Goal: Check status: Check status

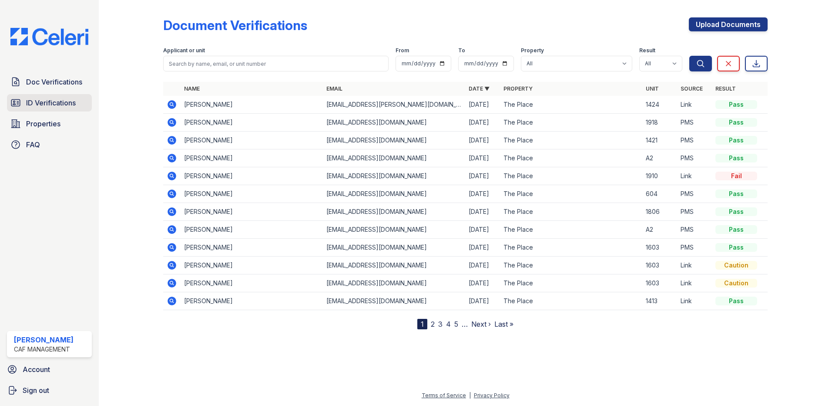
click at [26, 97] on link "ID Verifications" at bounding box center [49, 102] width 85 height 17
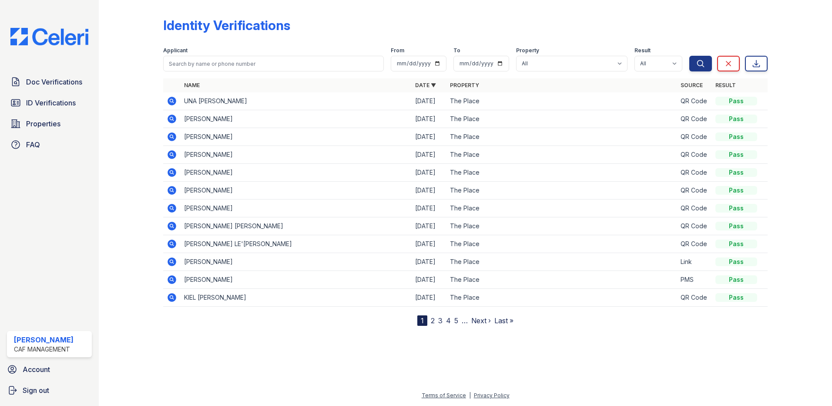
click at [173, 100] on icon at bounding box center [172, 101] width 9 height 9
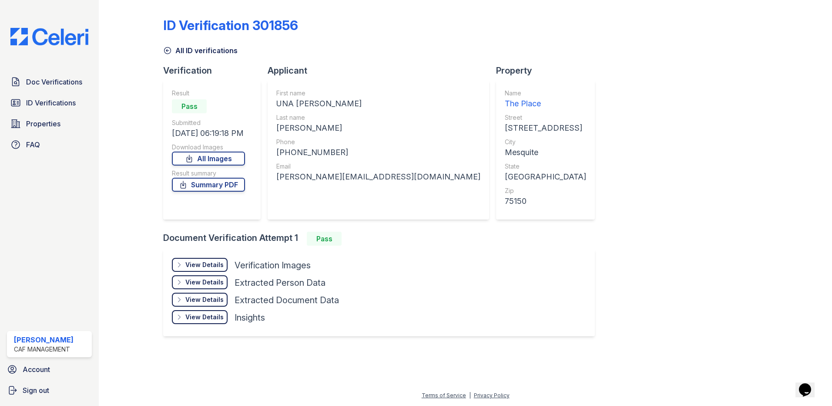
click at [202, 268] on div "View Details" at bounding box center [204, 264] width 38 height 9
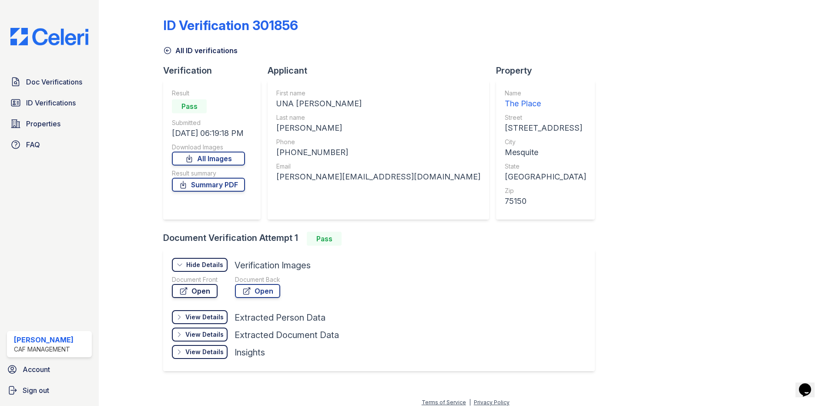
click at [187, 291] on icon at bounding box center [183, 290] width 9 height 9
click at [41, 98] on span "ID Verifications" at bounding box center [51, 102] width 50 height 10
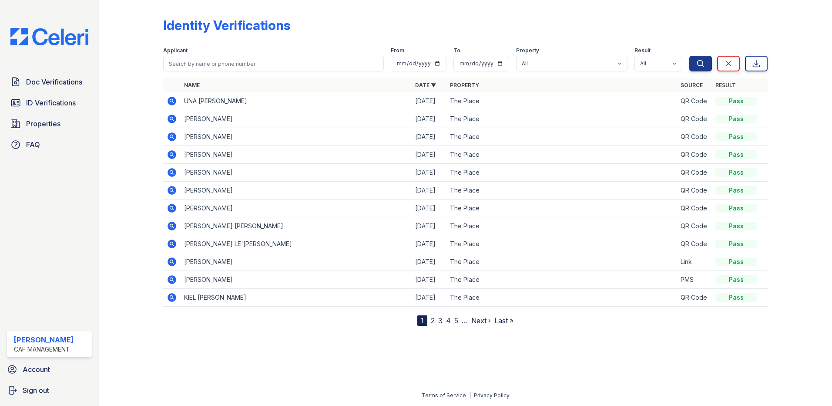
click at [171, 124] on td at bounding box center [171, 119] width 17 height 18
click at [172, 117] on icon at bounding box center [172, 119] width 10 height 10
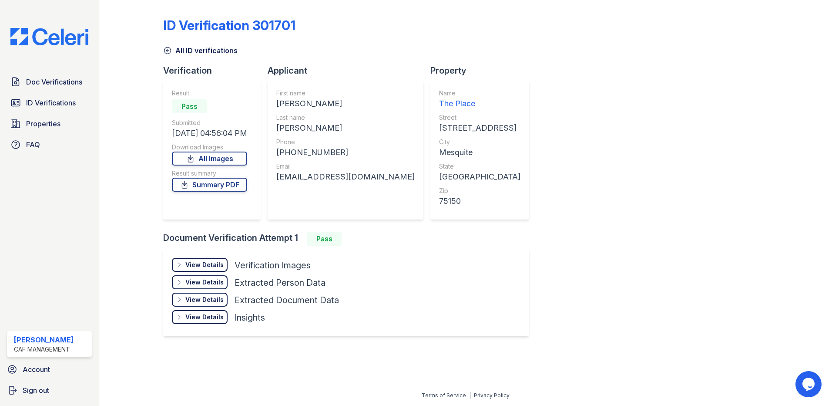
click at [192, 265] on div "View Details" at bounding box center [204, 264] width 38 height 9
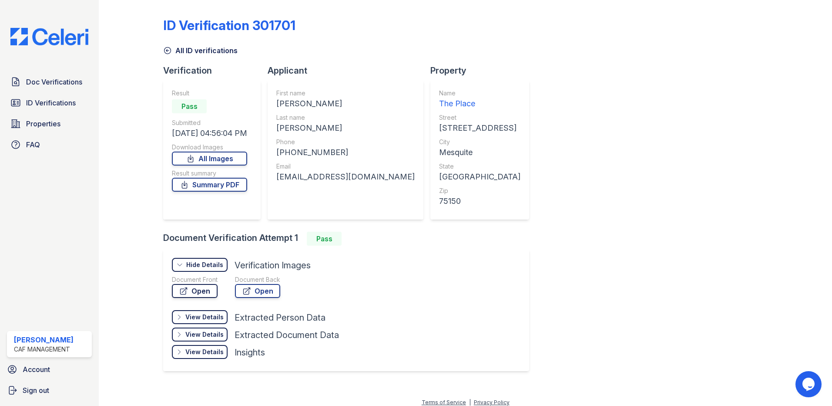
click at [182, 286] on icon at bounding box center [183, 290] width 9 height 9
click at [71, 106] on span "ID Verifications" at bounding box center [51, 102] width 50 height 10
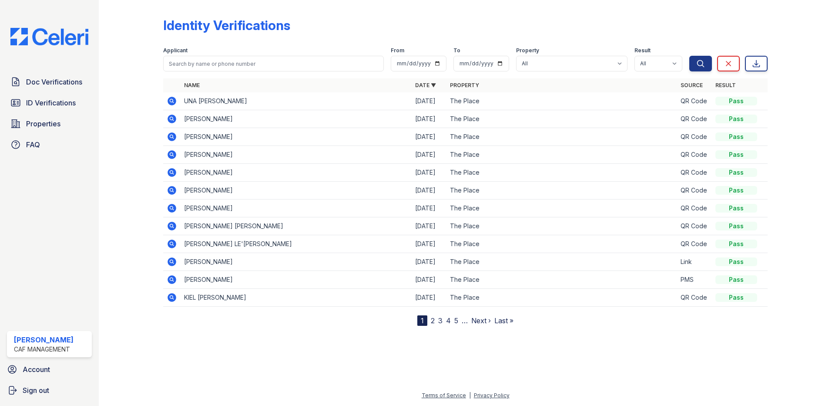
click at [175, 132] on icon at bounding box center [172, 136] width 10 height 10
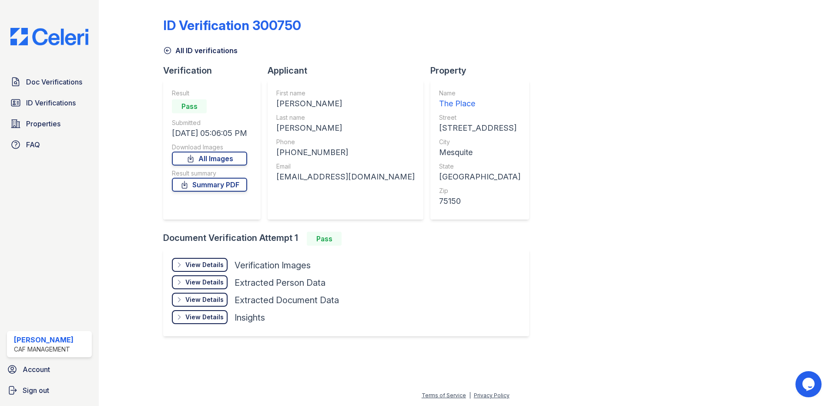
click at [211, 265] on div "View Details" at bounding box center [204, 264] width 38 height 9
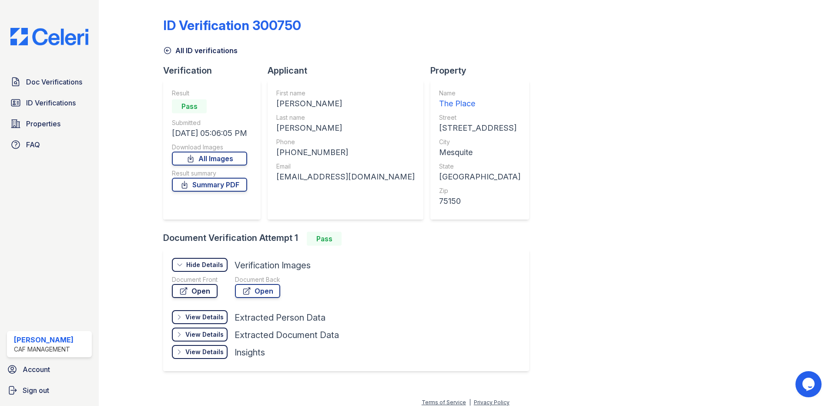
click at [204, 292] on link "Open" at bounding box center [195, 291] width 46 height 14
click at [47, 87] on span "Doc Verifications" at bounding box center [54, 82] width 56 height 10
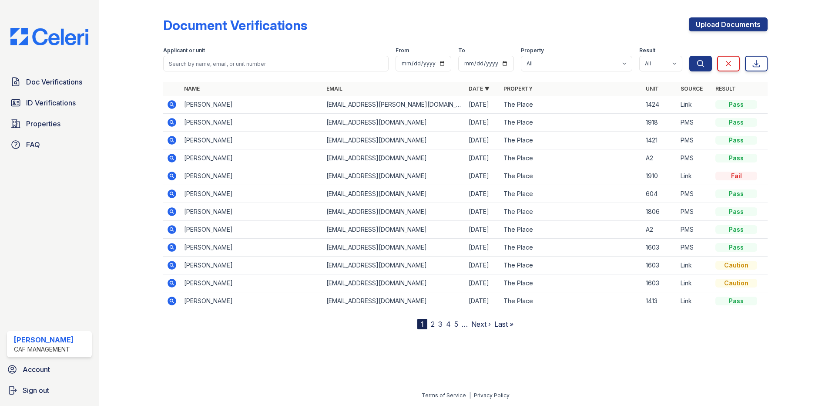
click at [175, 109] on icon at bounding box center [172, 104] width 10 height 10
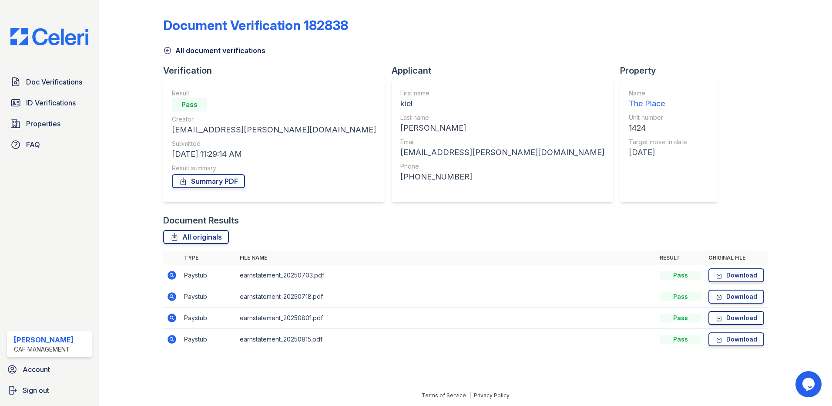
click at [175, 276] on icon at bounding box center [172, 275] width 9 height 9
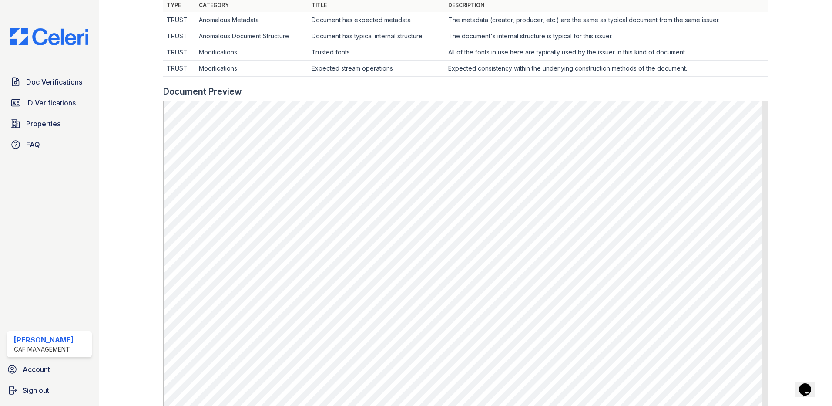
scroll to position [331, 0]
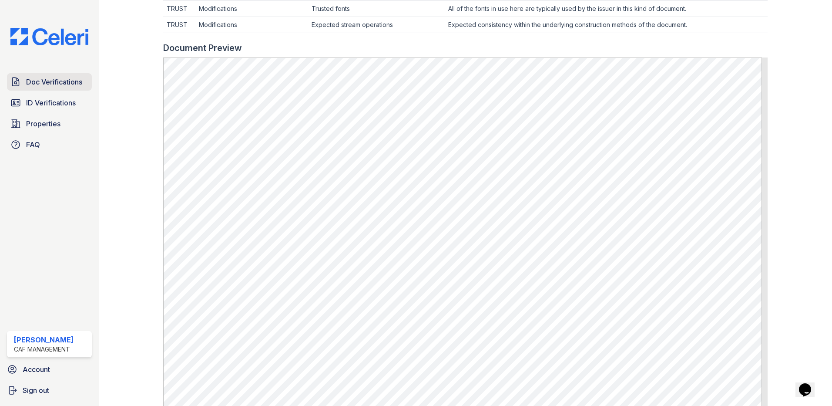
click at [40, 82] on span "Doc Verifications" at bounding box center [54, 82] width 56 height 10
